Goal: Navigation & Orientation: Find specific page/section

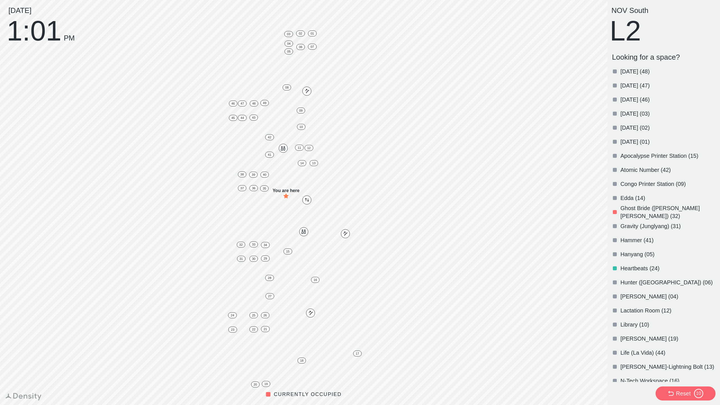
scroll to position [220, 0]
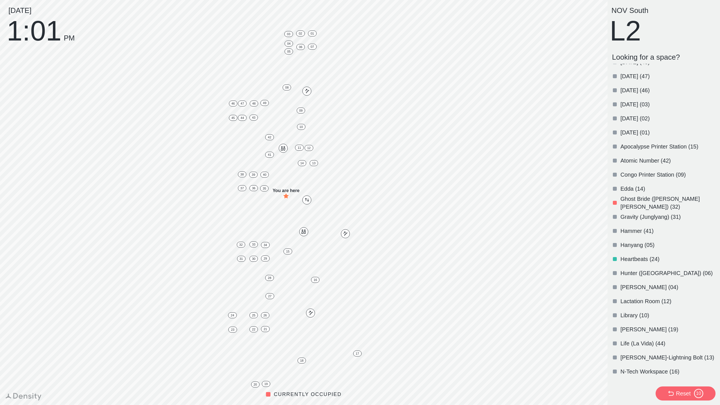
click at [642, 269] on div "Hunter ([GEOGRAPHIC_DATA]) (06)" at bounding box center [663, 273] width 106 height 14
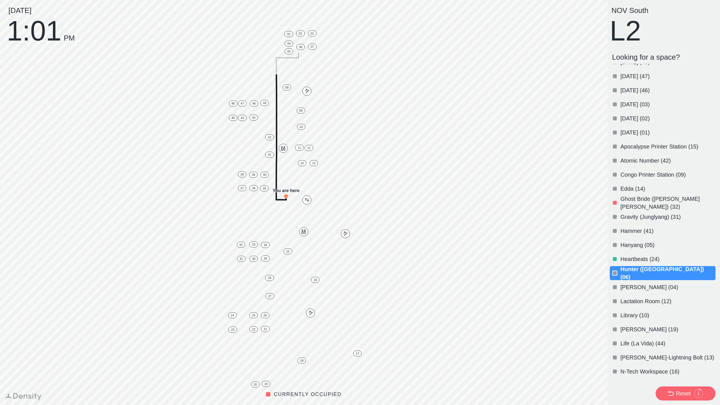
click at [658, 202] on p "Ghost Bride ([PERSON_NAME] [PERSON_NAME]) (32)" at bounding box center [668, 203] width 94 height 16
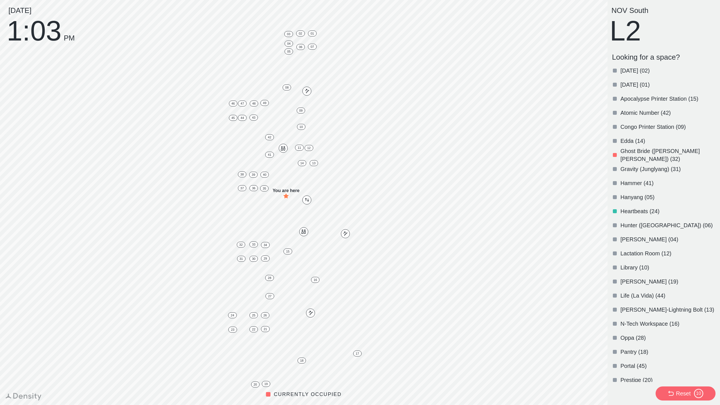
scroll to position [268, 0]
click at [633, 280] on p "[PERSON_NAME] (19)" at bounding box center [668, 281] width 94 height 8
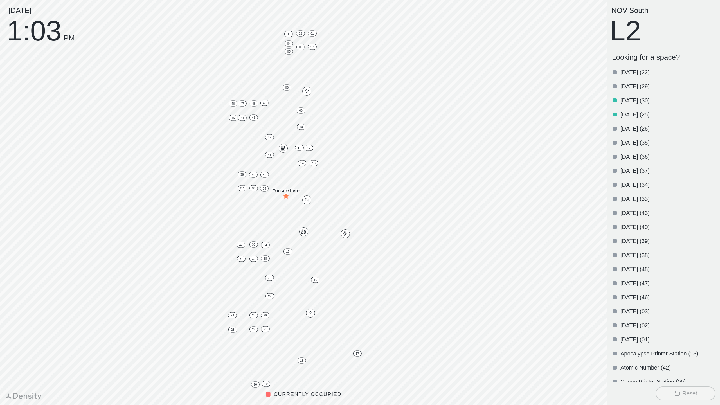
scroll to position [0, 0]
click at [627, 153] on p "[DATE] (35)" at bounding box center [668, 155] width 94 height 8
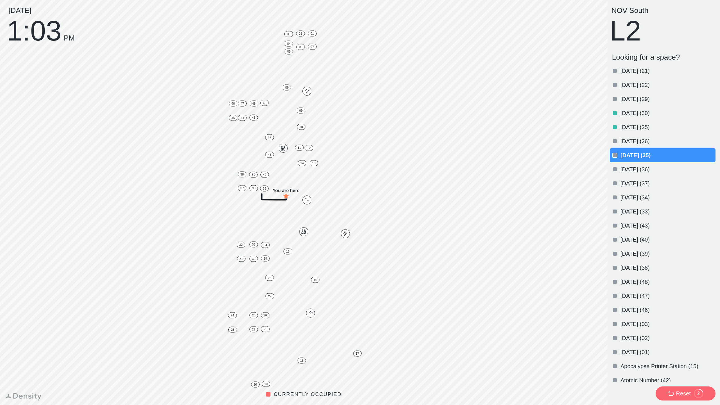
click at [640, 100] on p "[DATE] (29)" at bounding box center [668, 99] width 94 height 8
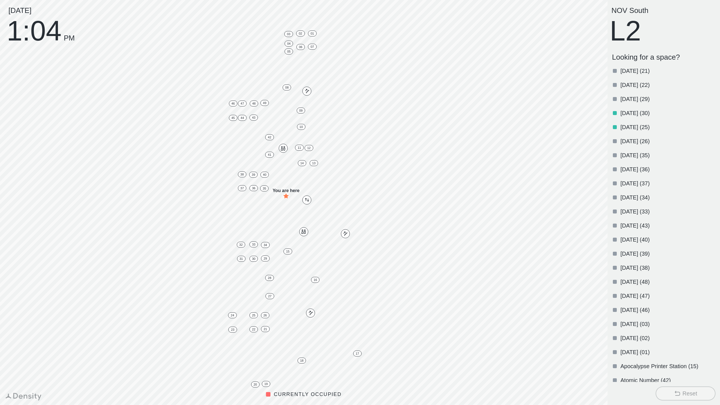
click at [635, 267] on p "[DATE] (38)" at bounding box center [668, 268] width 94 height 8
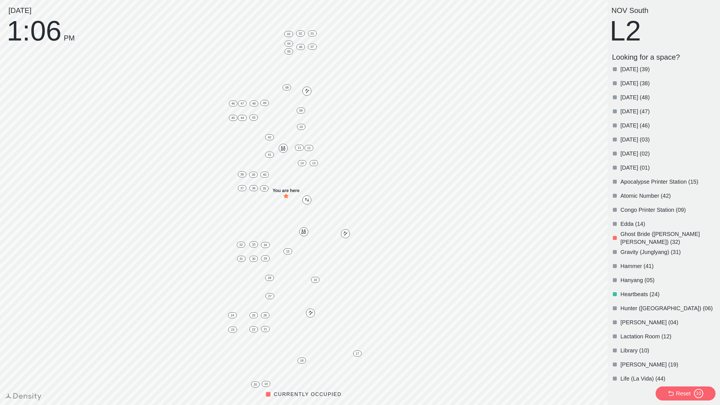
scroll to position [186, 0]
click at [625, 248] on p "Gravity (Junglyang) (31)" at bounding box center [668, 251] width 94 height 8
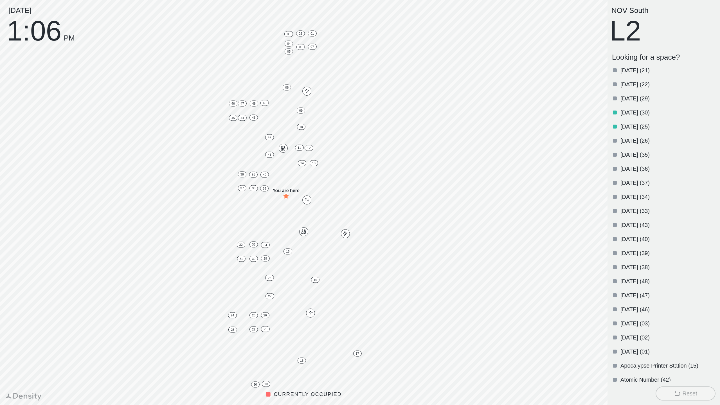
scroll to position [0, 0]
click at [639, 114] on p "[DATE] (30)" at bounding box center [668, 113] width 94 height 8
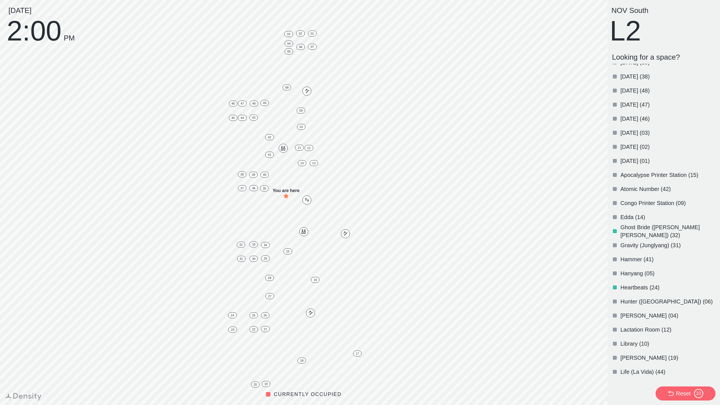
scroll to position [190, 0]
click at [635, 241] on p "Ghost Bride ([PERSON_NAME] [PERSON_NAME]) (32)" at bounding box center [668, 233] width 94 height 16
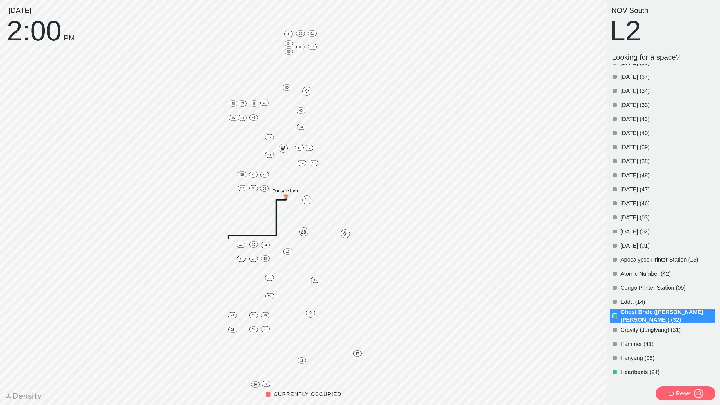
scroll to position [113, 0]
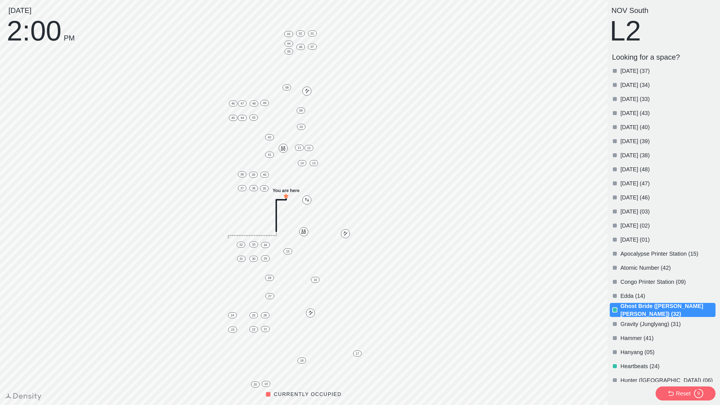
click at [631, 307] on p "Ghost Bride ([PERSON_NAME] [PERSON_NAME]) (32)" at bounding box center [668, 310] width 94 height 16
click at [629, 307] on p "Ghost Bride ([PERSON_NAME] [PERSON_NAME]) (32)" at bounding box center [668, 310] width 94 height 16
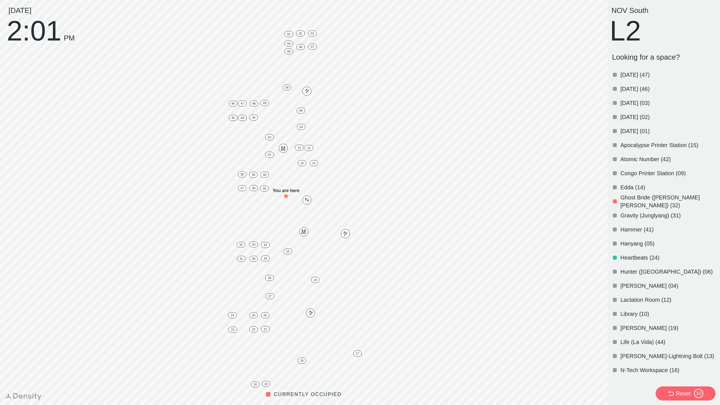
scroll to position [223, 0]
click at [641, 354] on p "[PERSON_NAME]-Lightning Bolt (13)" at bounding box center [668, 354] width 94 height 8
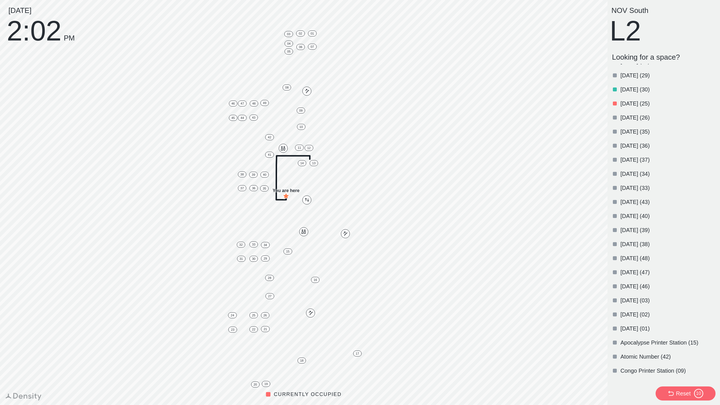
scroll to position [0, 0]
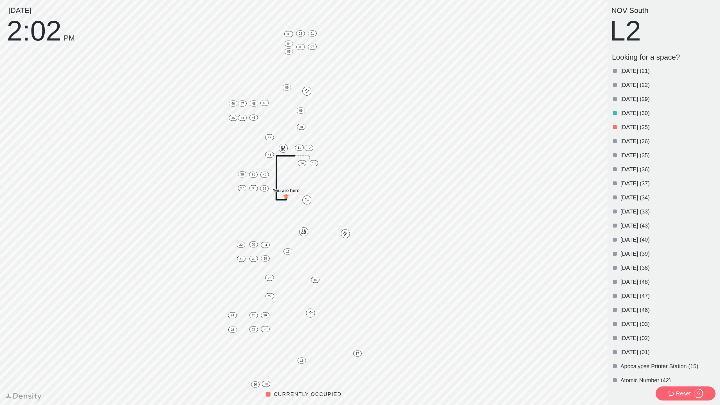
click at [615, 72] on div at bounding box center [615, 71] width 4 height 4
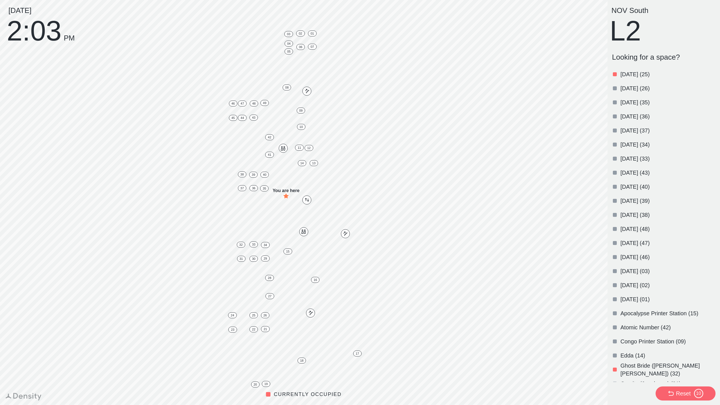
scroll to position [54, 0]
click at [631, 371] on p "Ghost Bride ([PERSON_NAME] [PERSON_NAME]) (32)" at bounding box center [668, 368] width 94 height 16
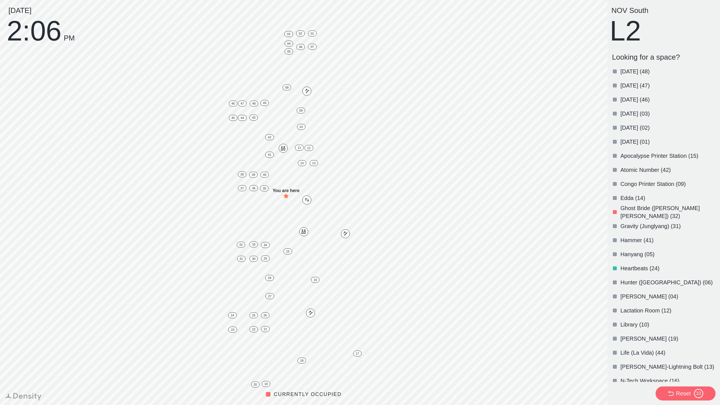
scroll to position [211, 0]
click at [651, 281] on p "Hunter ([GEOGRAPHIC_DATA]) (06)" at bounding box center [668, 282] width 94 height 8
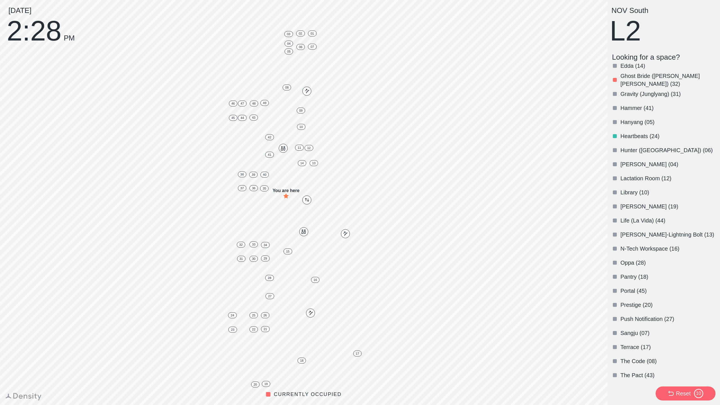
scroll to position [343, 0]
click at [648, 327] on div "Sangju (07)" at bounding box center [663, 332] width 106 height 14
click at [642, 331] on p "Sangju (07)" at bounding box center [668, 333] width 94 height 8
click at [637, 329] on p "Sangju (07)" at bounding box center [668, 333] width 94 height 8
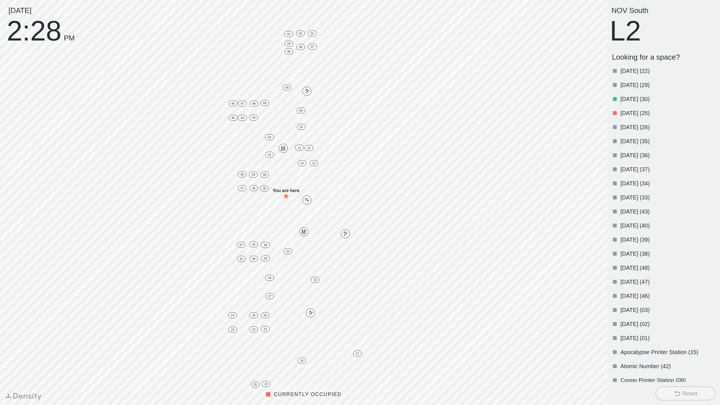
scroll to position [0, 0]
click at [632, 203] on div "[DATE] (34)" at bounding box center [663, 197] width 106 height 14
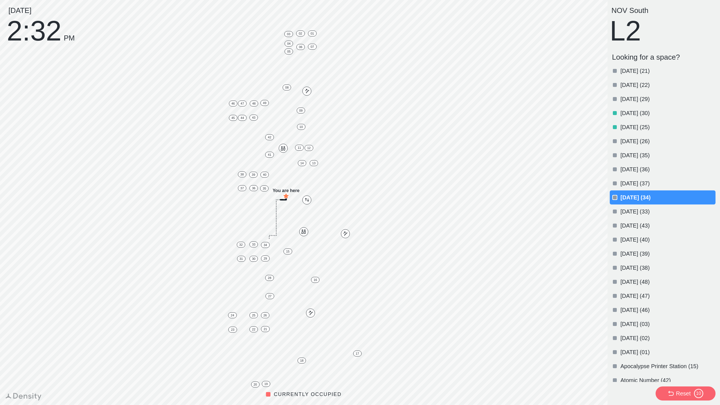
click at [636, 202] on div "[DATE] (34)" at bounding box center [663, 197] width 106 height 14
click at [642, 195] on p "[DATE] (34)" at bounding box center [668, 198] width 94 height 8
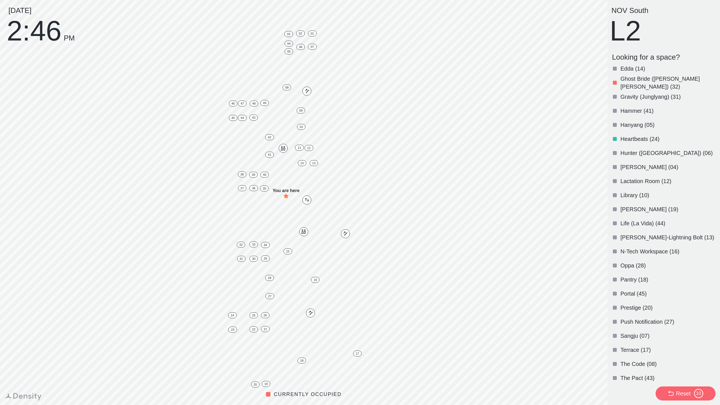
scroll to position [371, 0]
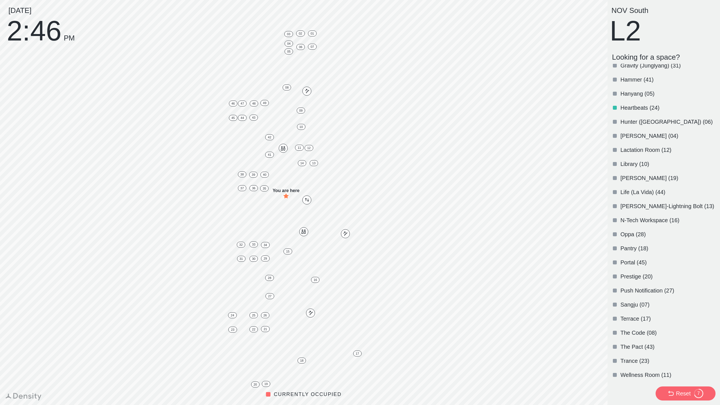
click at [632, 344] on p "The Pact (43)" at bounding box center [668, 347] width 94 height 8
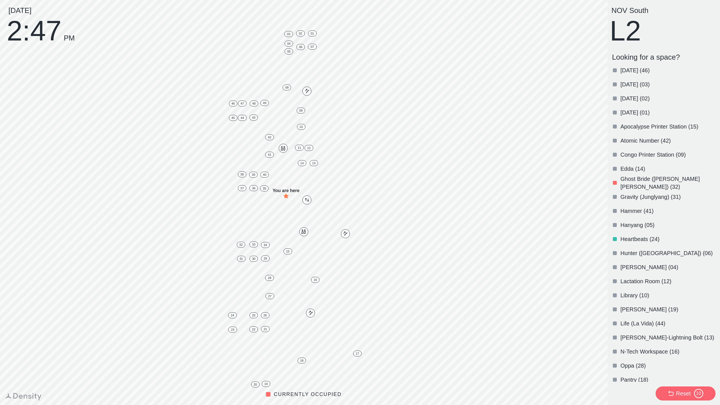
scroll to position [246, 0]
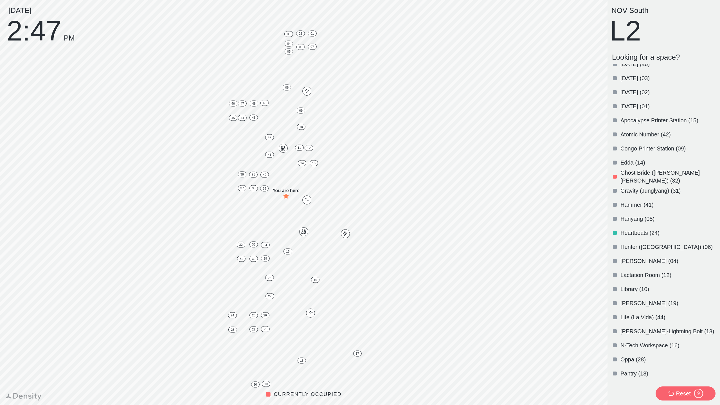
click at [635, 300] on p "[PERSON_NAME] (19)" at bounding box center [668, 303] width 94 height 8
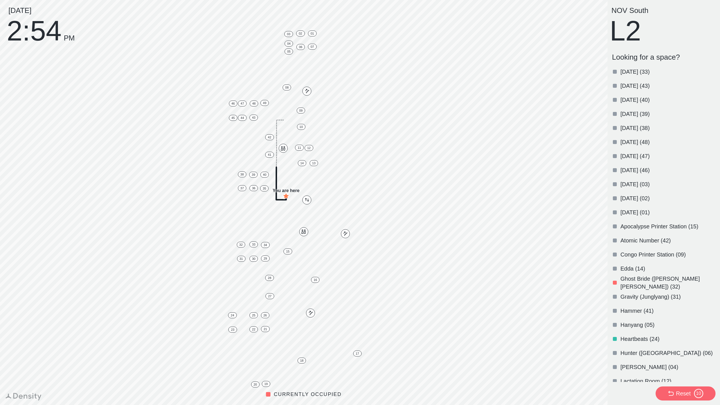
scroll to position [160, 0]
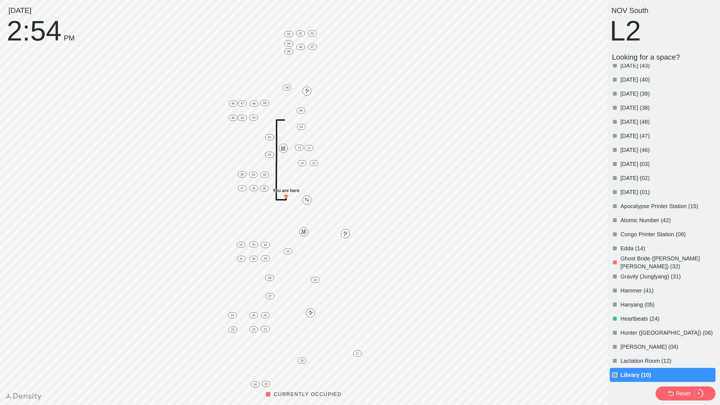
click at [632, 259] on p "Ghost Bride ([PERSON_NAME] [PERSON_NAME]) (32)" at bounding box center [668, 263] width 94 height 16
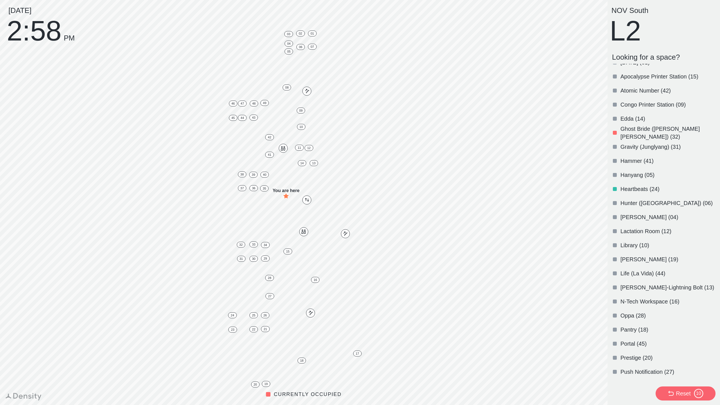
scroll to position [290, 0]
click at [630, 132] on p "Ghost Bride ([PERSON_NAME] [PERSON_NAME]) (32)" at bounding box center [668, 133] width 94 height 16
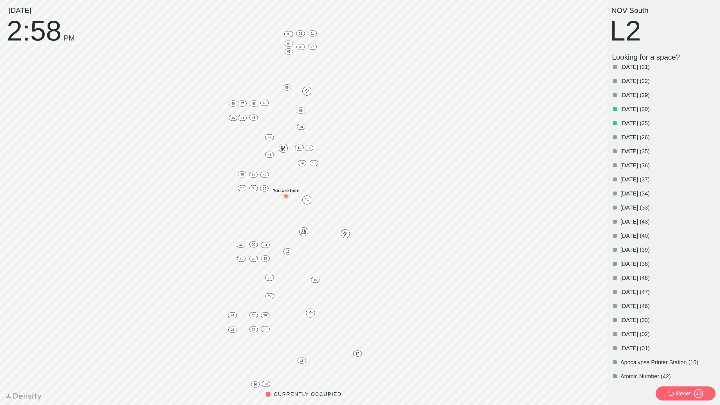
scroll to position [0, 0]
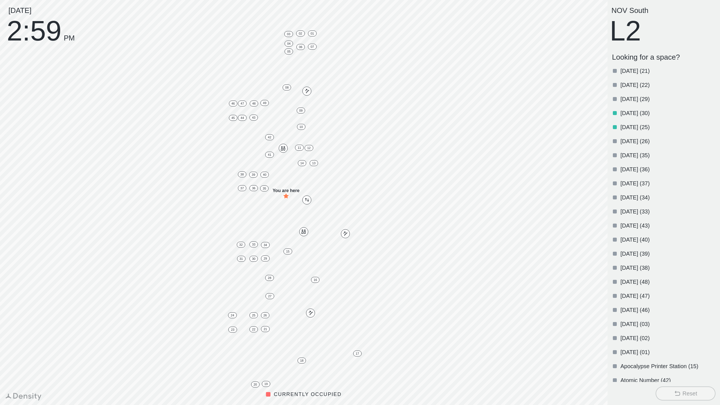
click at [615, 239] on div at bounding box center [615, 240] width 4 height 4
click at [630, 239] on p "[DATE] (40)" at bounding box center [668, 240] width 94 height 8
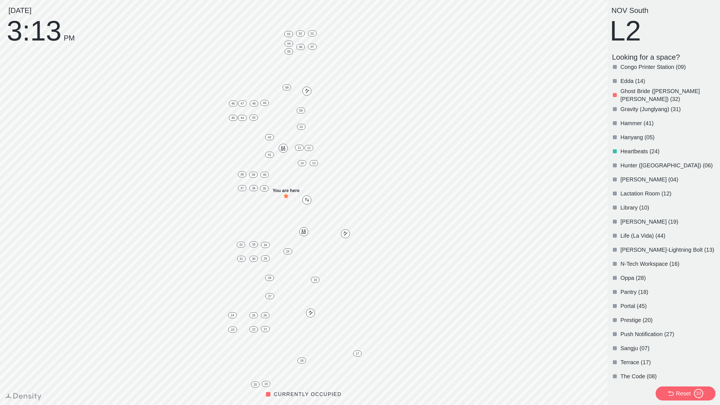
scroll to position [371, 0]
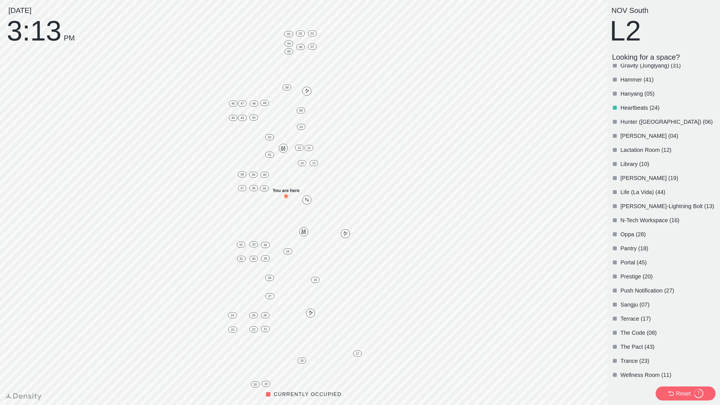
click at [632, 302] on p "Sangju (07)" at bounding box center [668, 305] width 94 height 8
click at [635, 301] on p "Sangju (07)" at bounding box center [668, 305] width 94 height 8
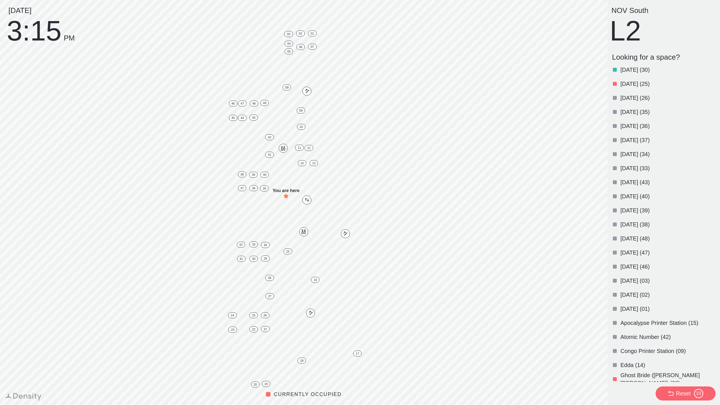
scroll to position [0, 0]
